Goal: Information Seeking & Learning: Learn about a topic

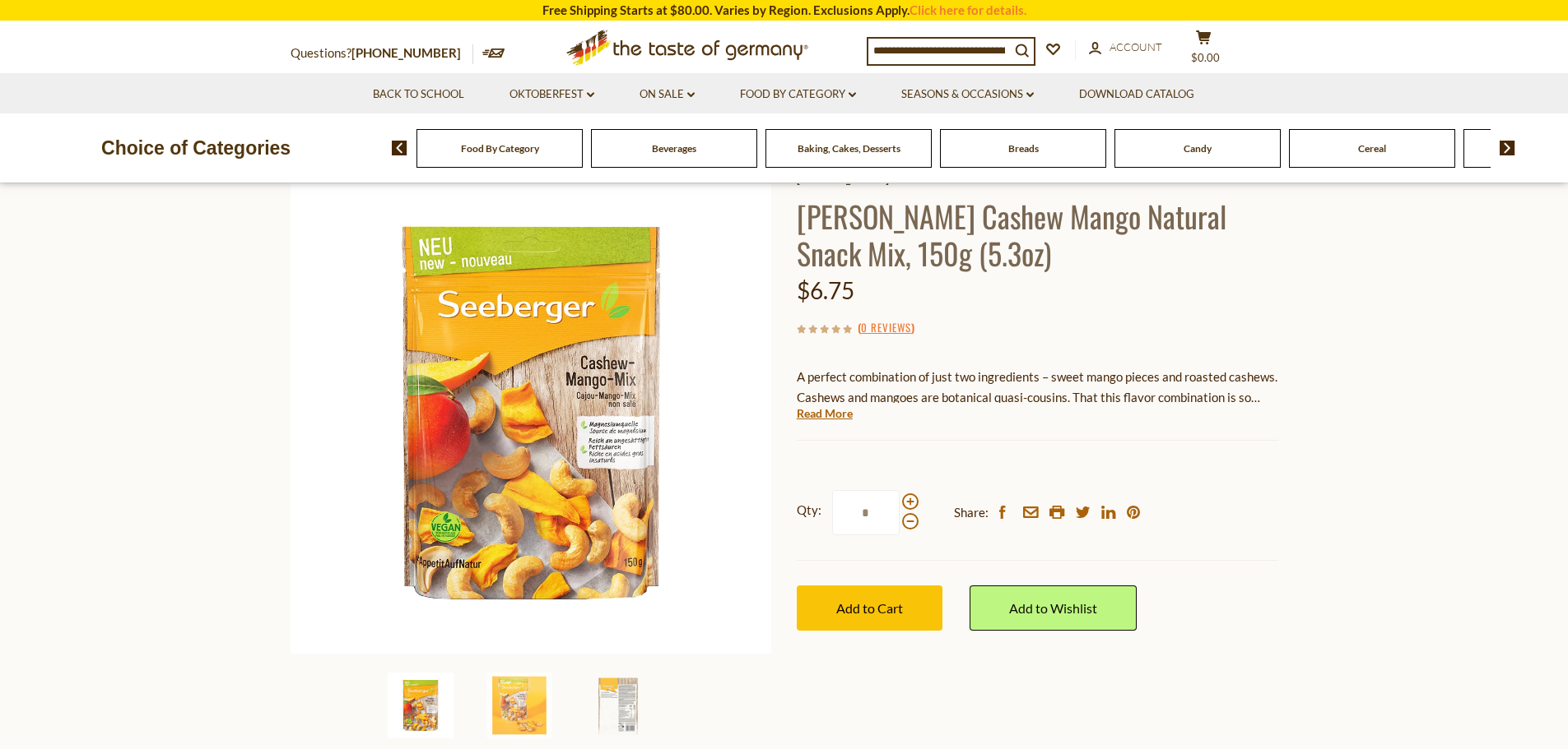
scroll to position [329, 0]
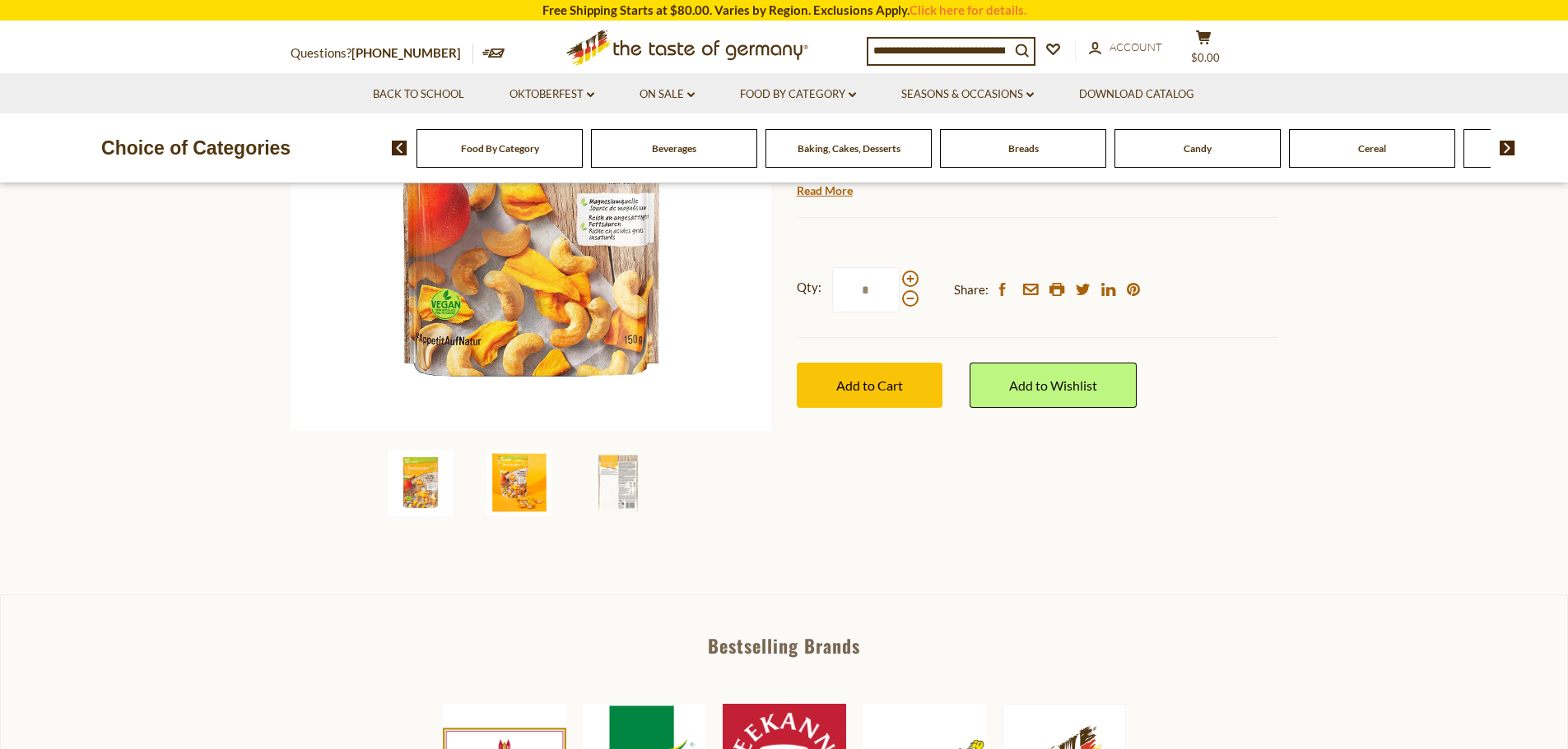
click at [530, 484] on img at bounding box center [519, 482] width 65 height 65
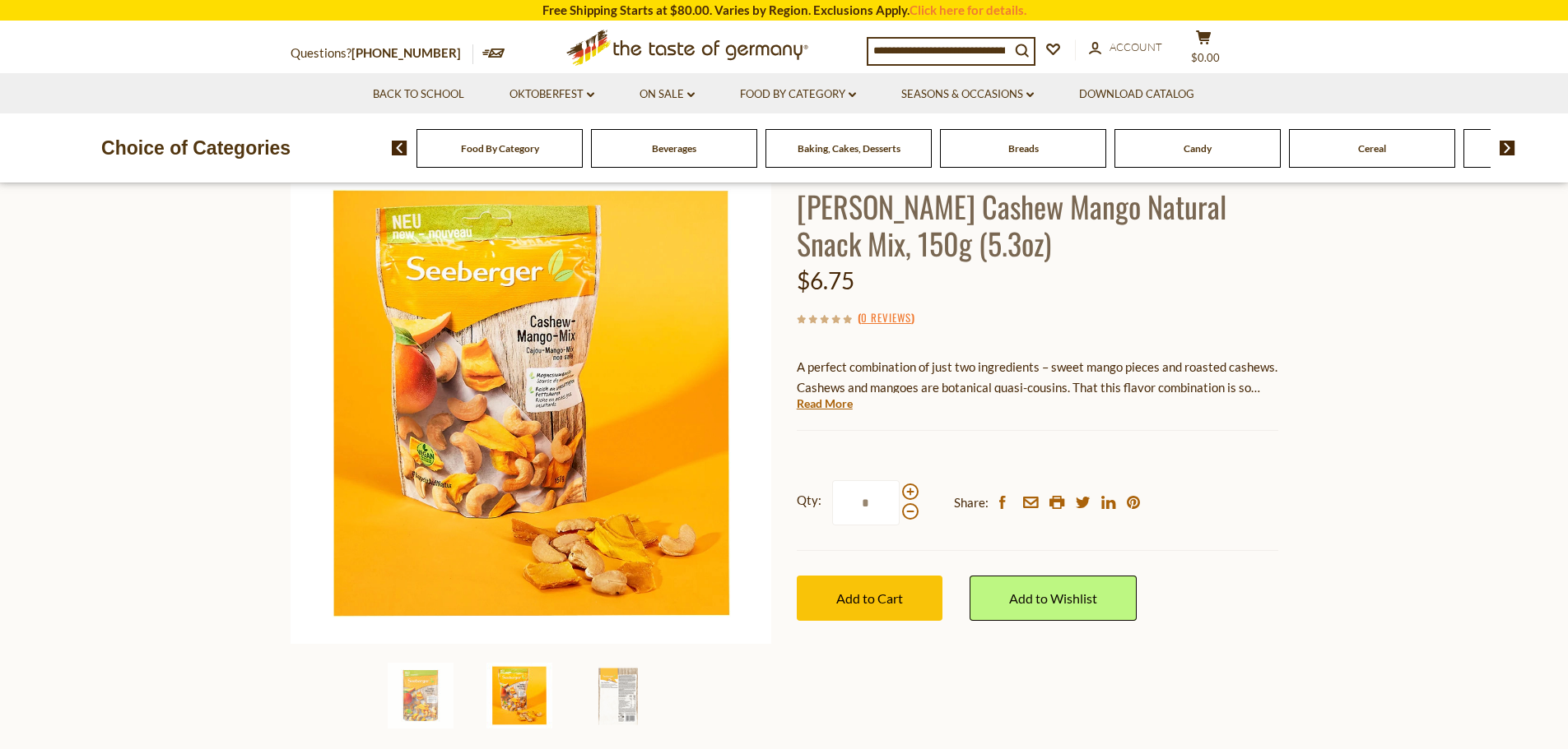
scroll to position [82, 0]
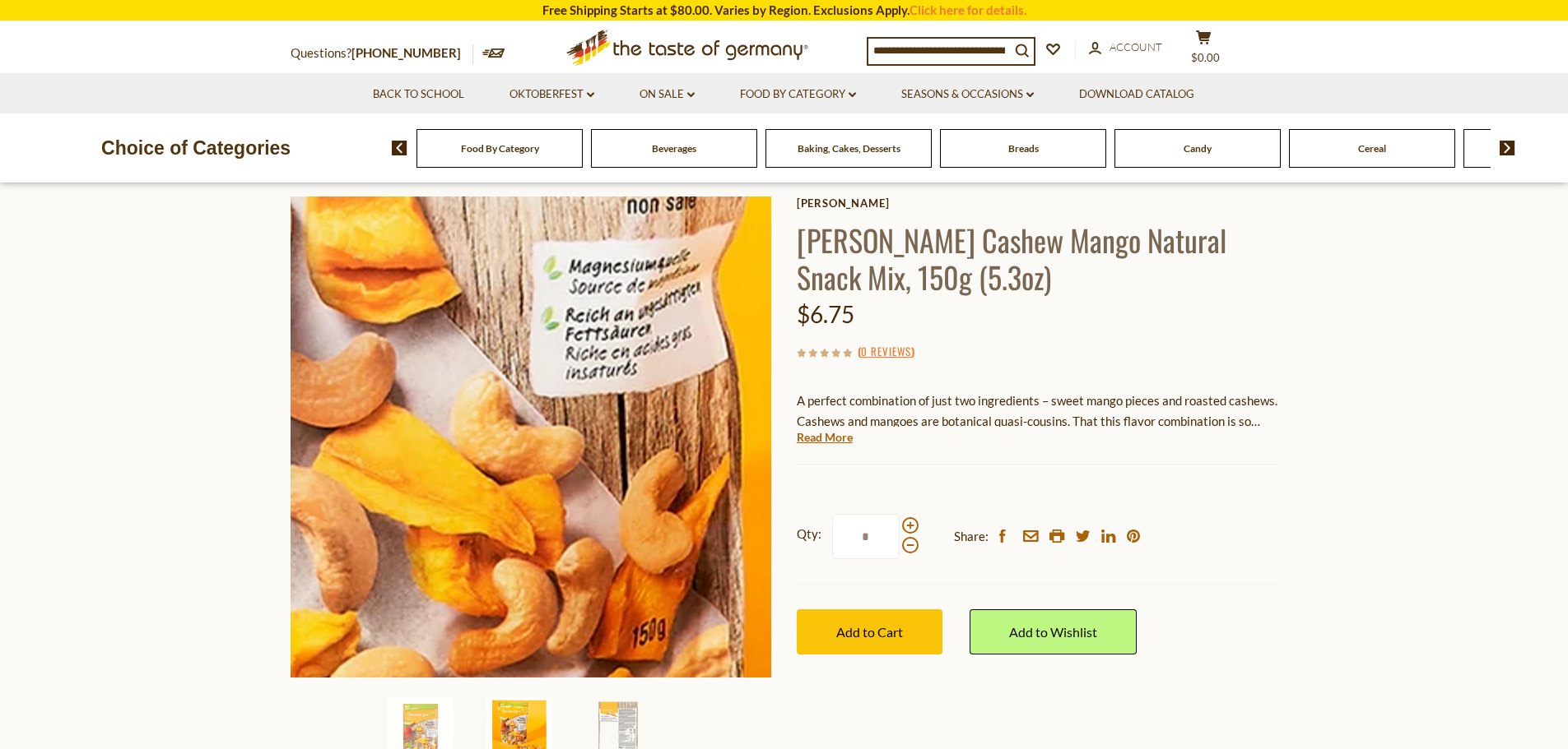
click at [523, 466] on img at bounding box center [532, 437] width 482 height 481
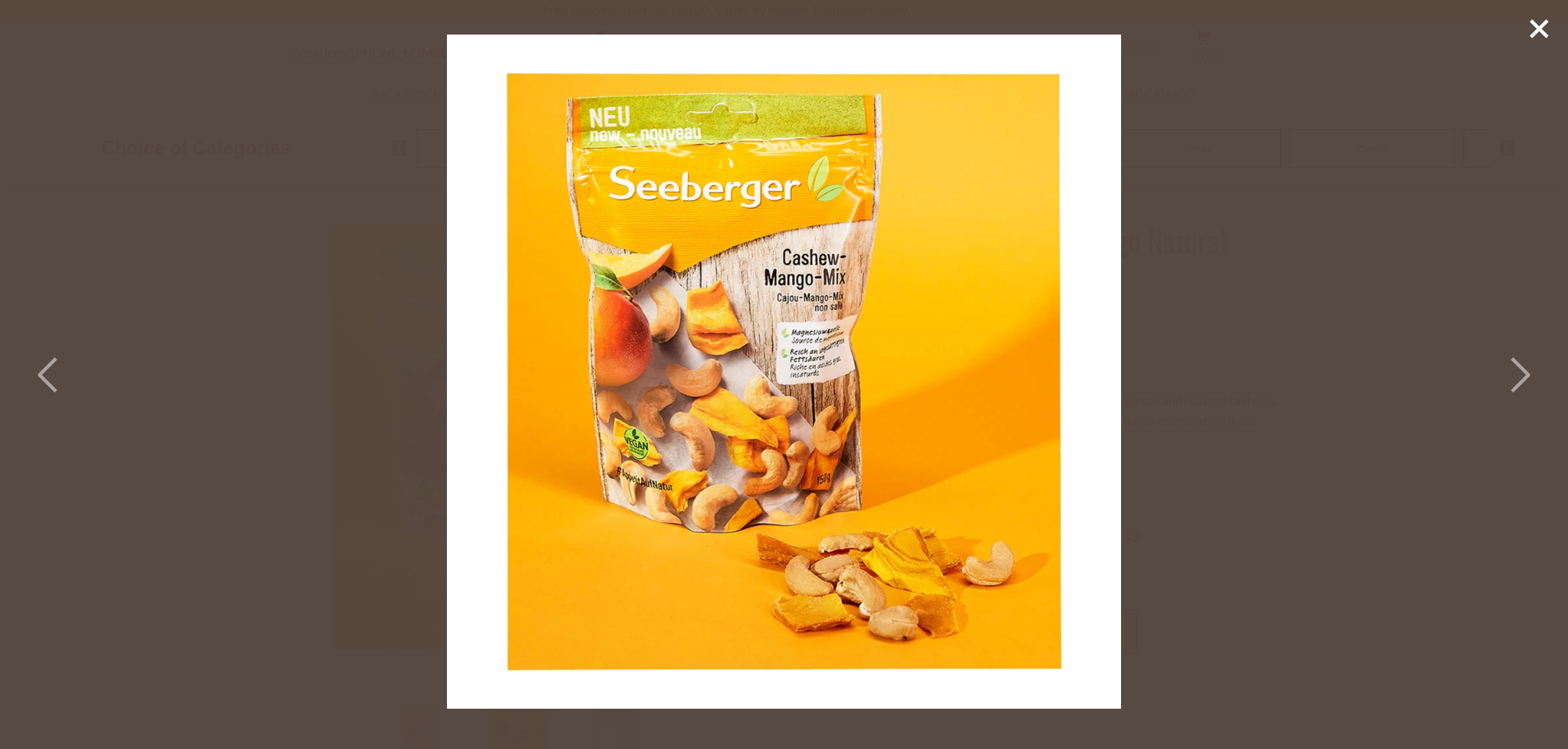
click at [1506, 369] on icon at bounding box center [1519, 374] width 37 height 49
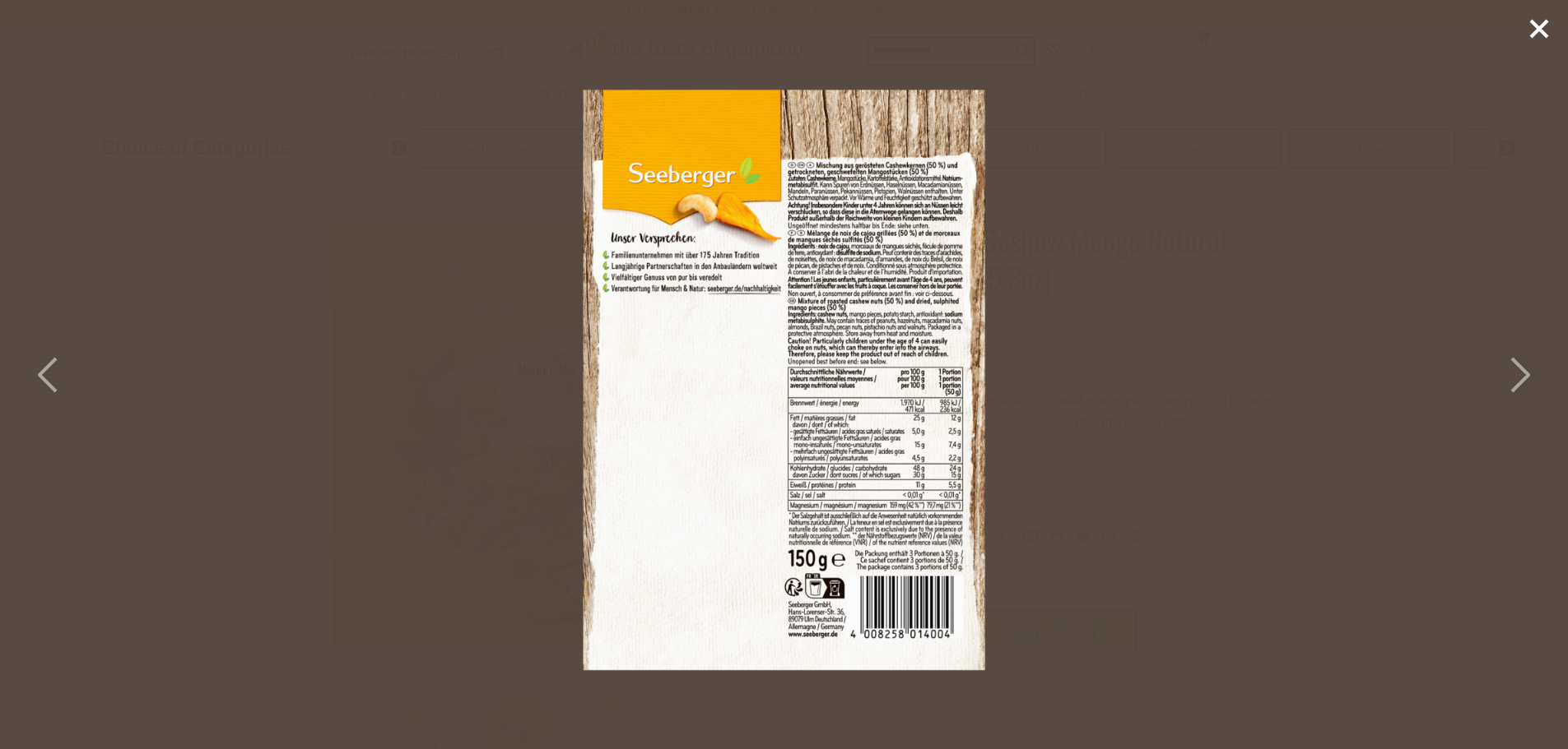
click at [1506, 369] on icon at bounding box center [1519, 374] width 37 height 49
click at [1219, 378] on div at bounding box center [784, 374] width 1568 height 749
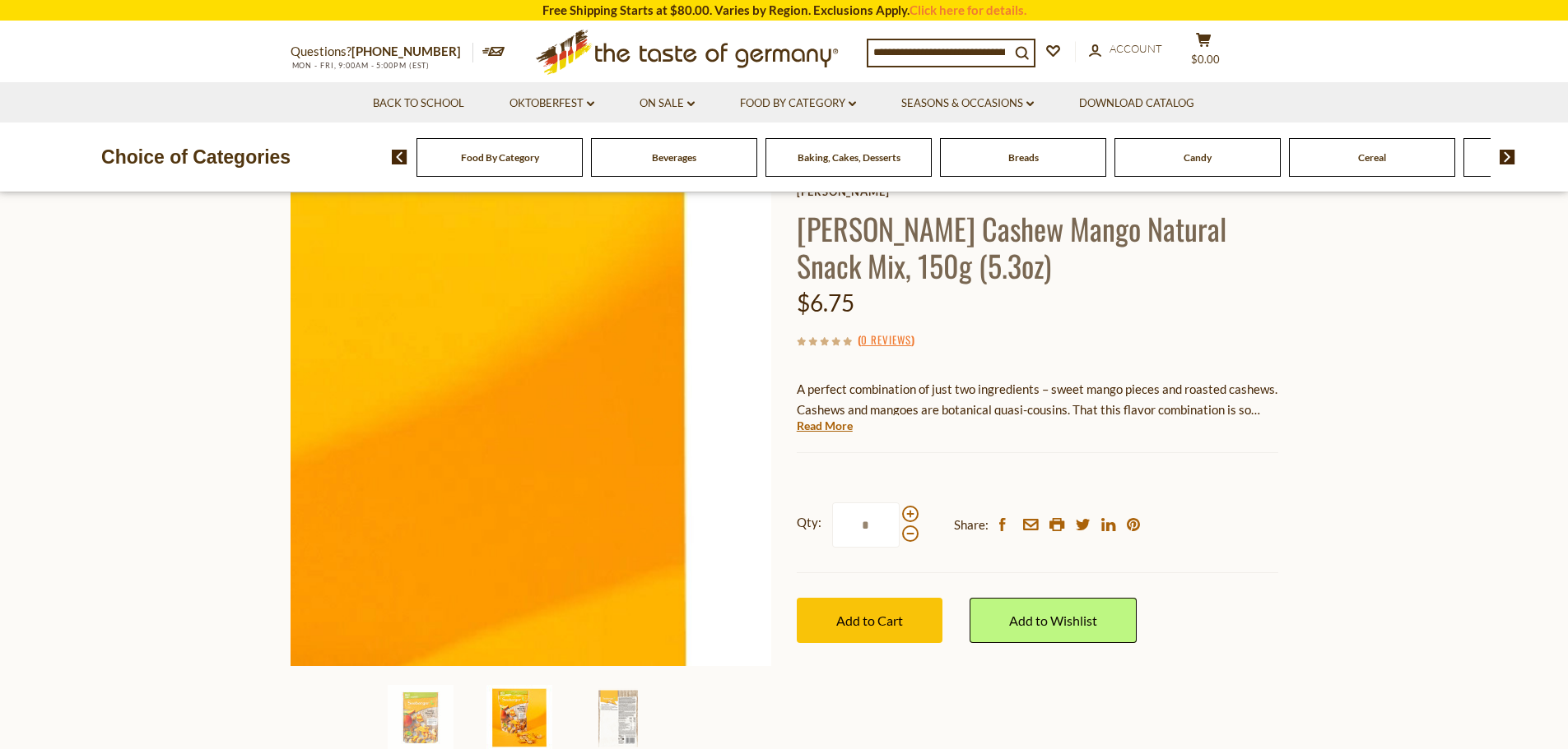
scroll to position [0, 0]
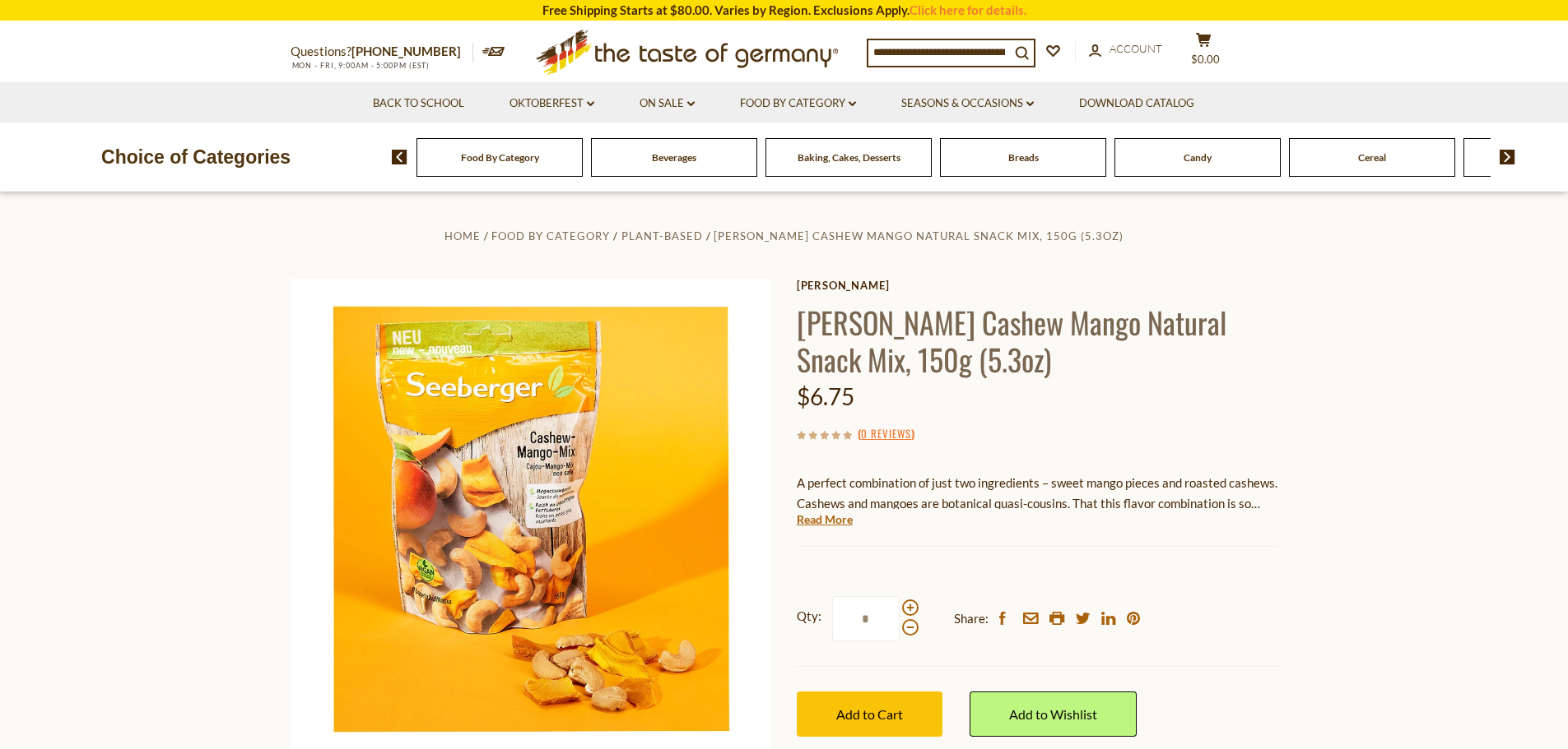
click at [832, 277] on div "Home Food By Category Plant-Based Seeberger Cashew Mango Natural Snack Mix, 150…" at bounding box center [784, 541] width 1012 height 633
click at [838, 288] on link "[PERSON_NAME]" at bounding box center [1037, 286] width 482 height 13
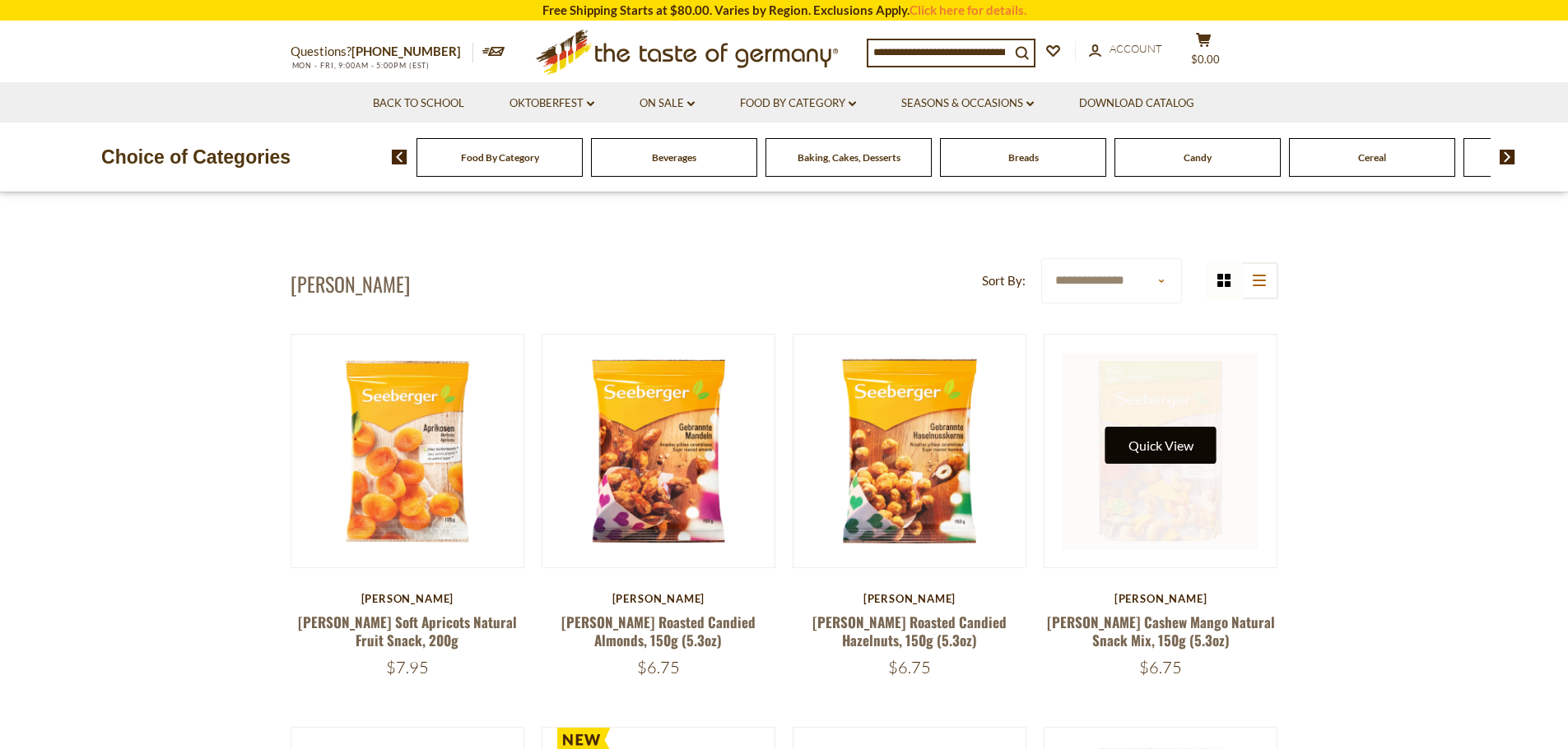
click at [1141, 450] on button "Quick View" at bounding box center [1161, 445] width 111 height 37
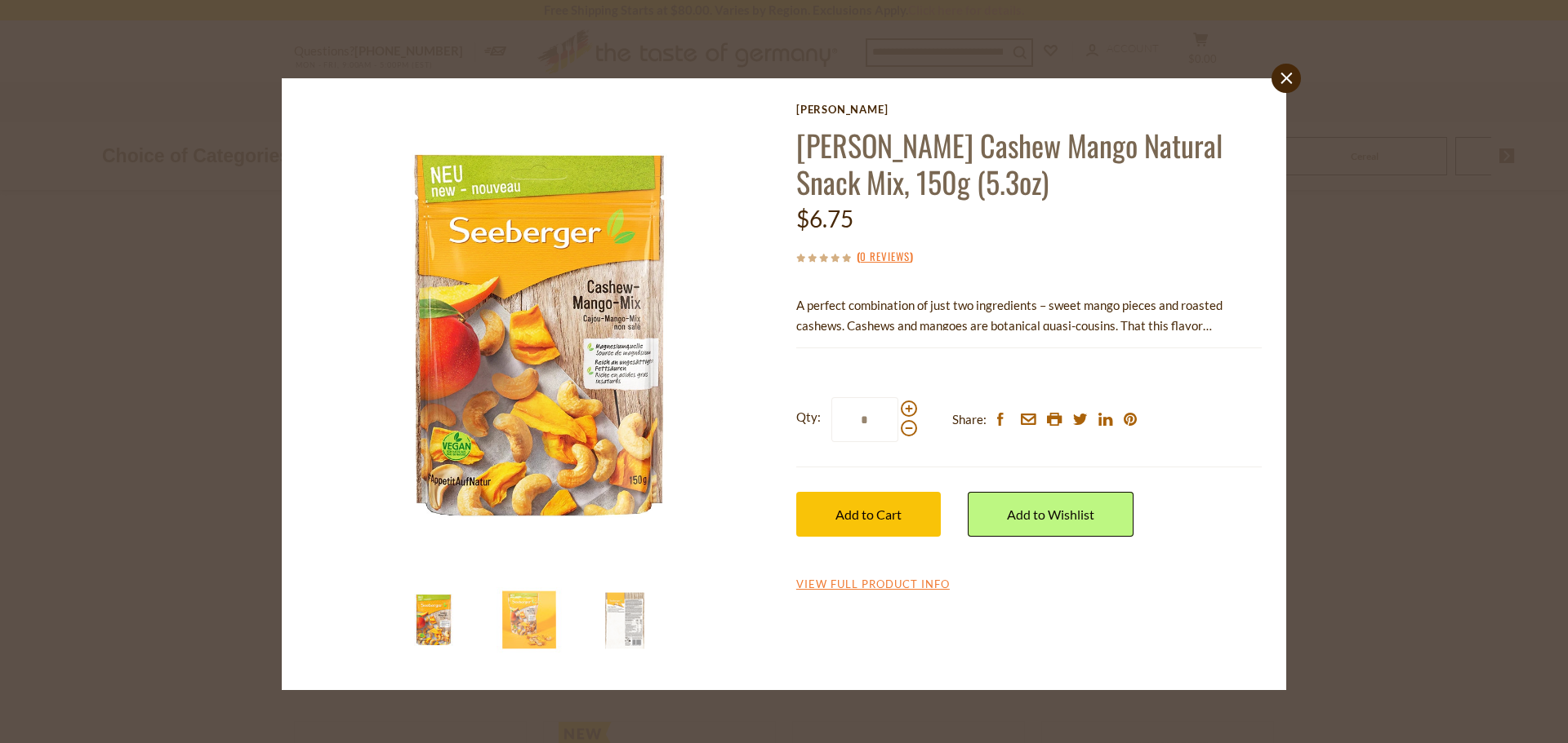
click at [239, 546] on div "close [PERSON_NAME] [PERSON_NAME] Cashew Mango Natural Snack Mix, 150g (5.3oz) …" at bounding box center [784, 372] width 1568 height 743
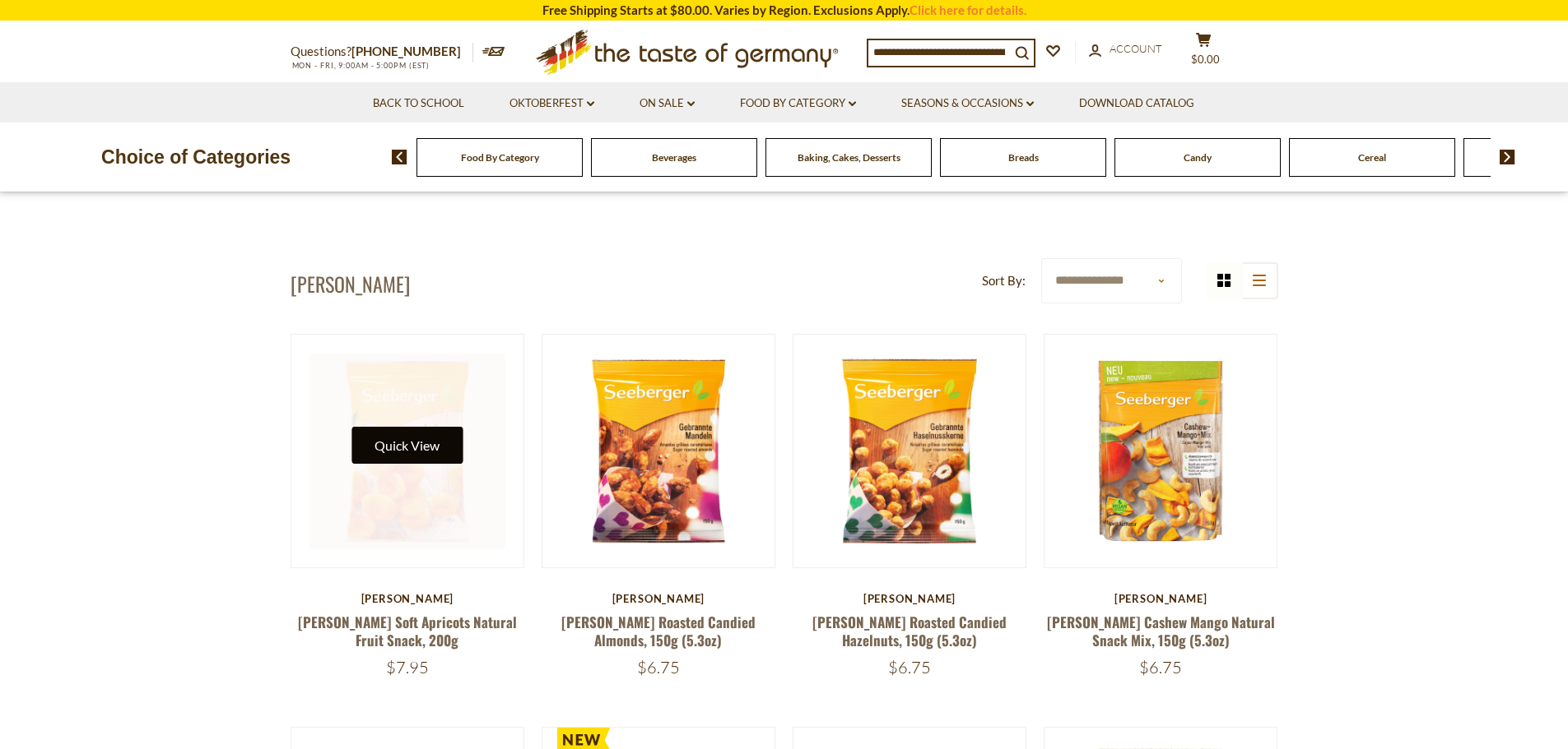
click at [436, 450] on button "Quick View" at bounding box center [406, 445] width 111 height 37
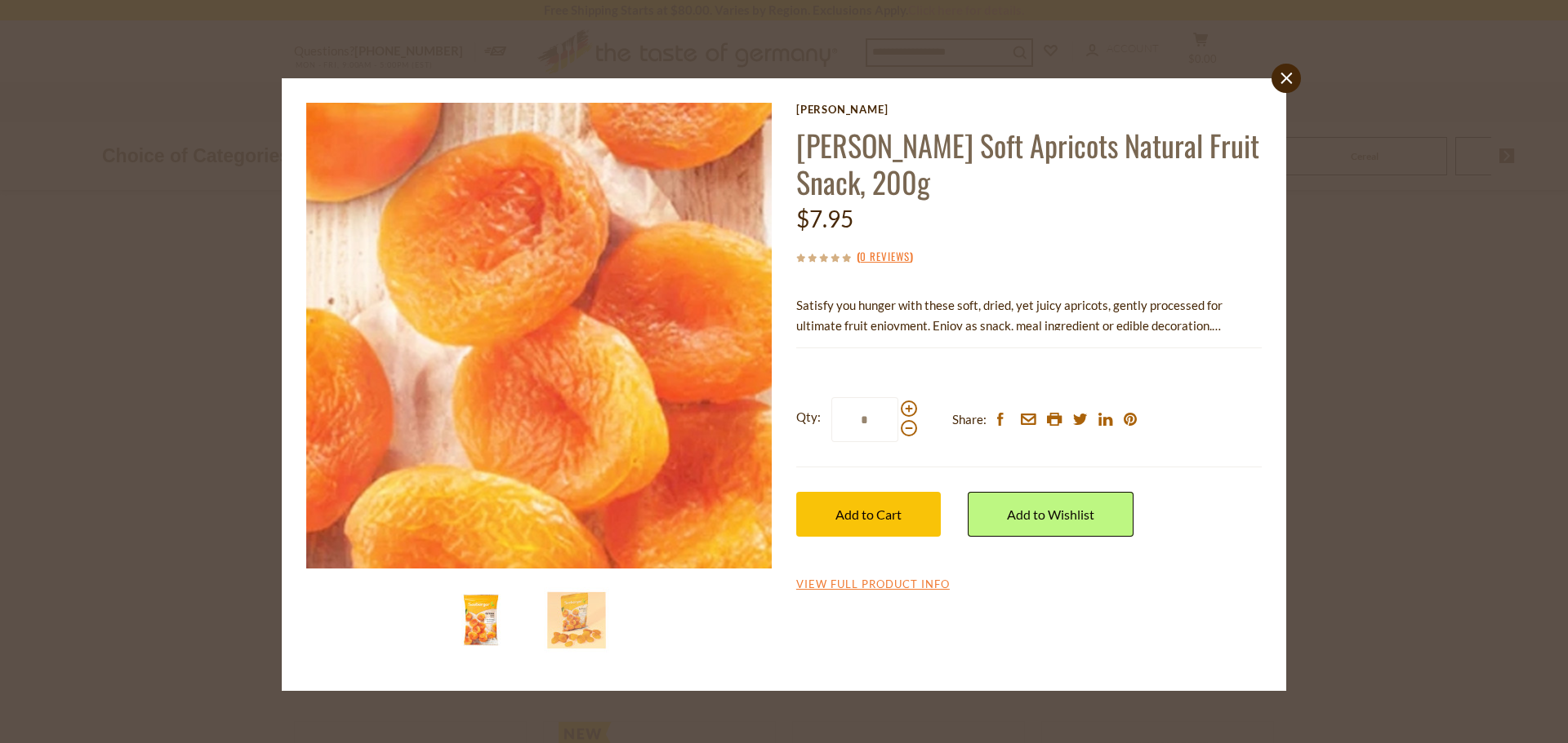
click at [484, 402] on img at bounding box center [539, 336] width 466 height 466
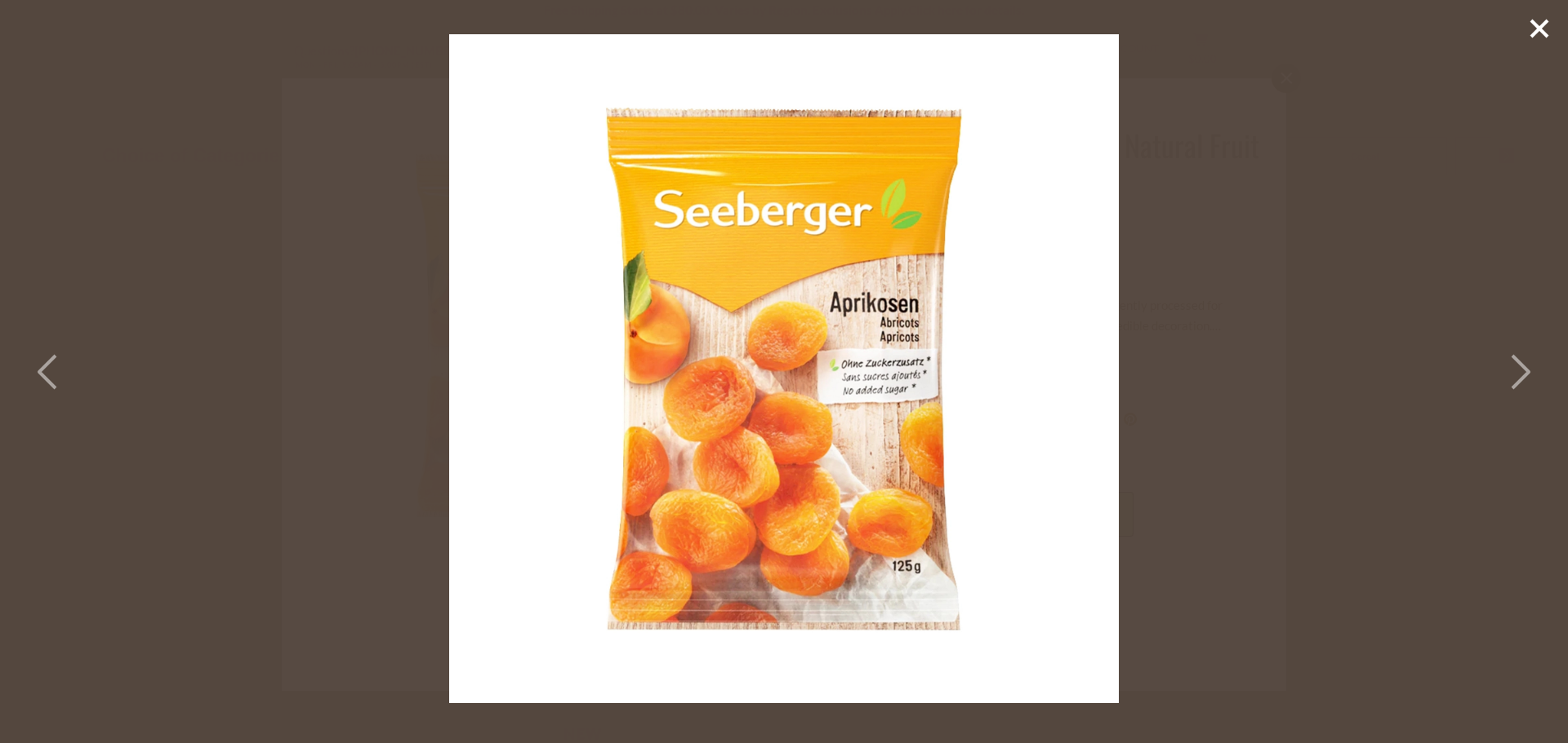
click at [1514, 379] on icon at bounding box center [1519, 372] width 36 height 49
